Goal: Task Accomplishment & Management: Manage account settings

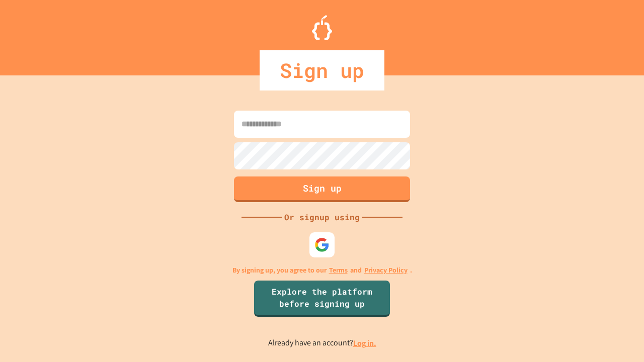
click at [365, 343] on link "Log in." at bounding box center [364, 343] width 23 height 11
